Goal: Check status: Check status

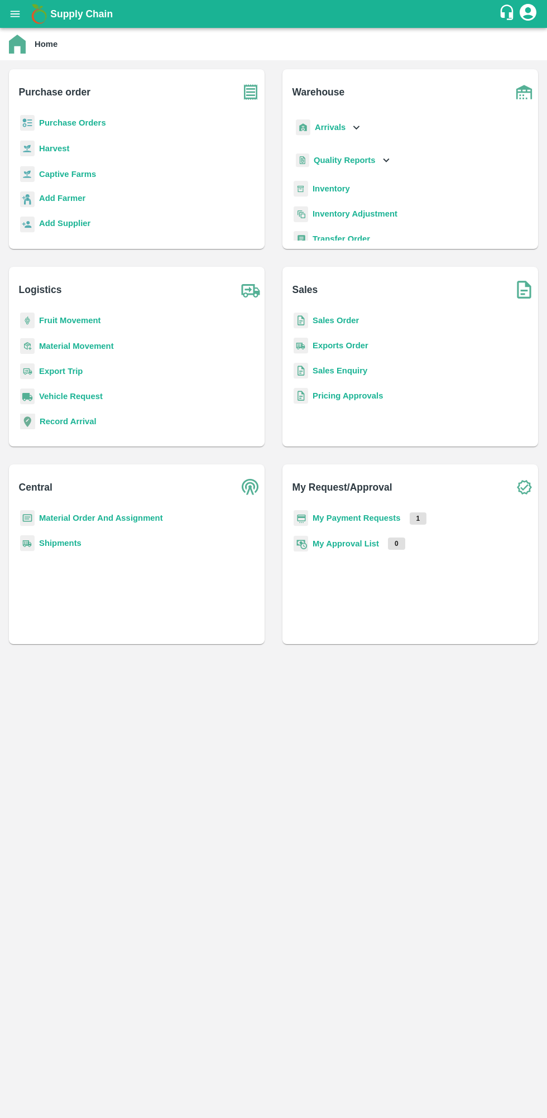
click at [376, 519] on b "My Payment Requests" at bounding box center [357, 518] width 88 height 9
